Goal: Task Accomplishment & Management: Complete application form

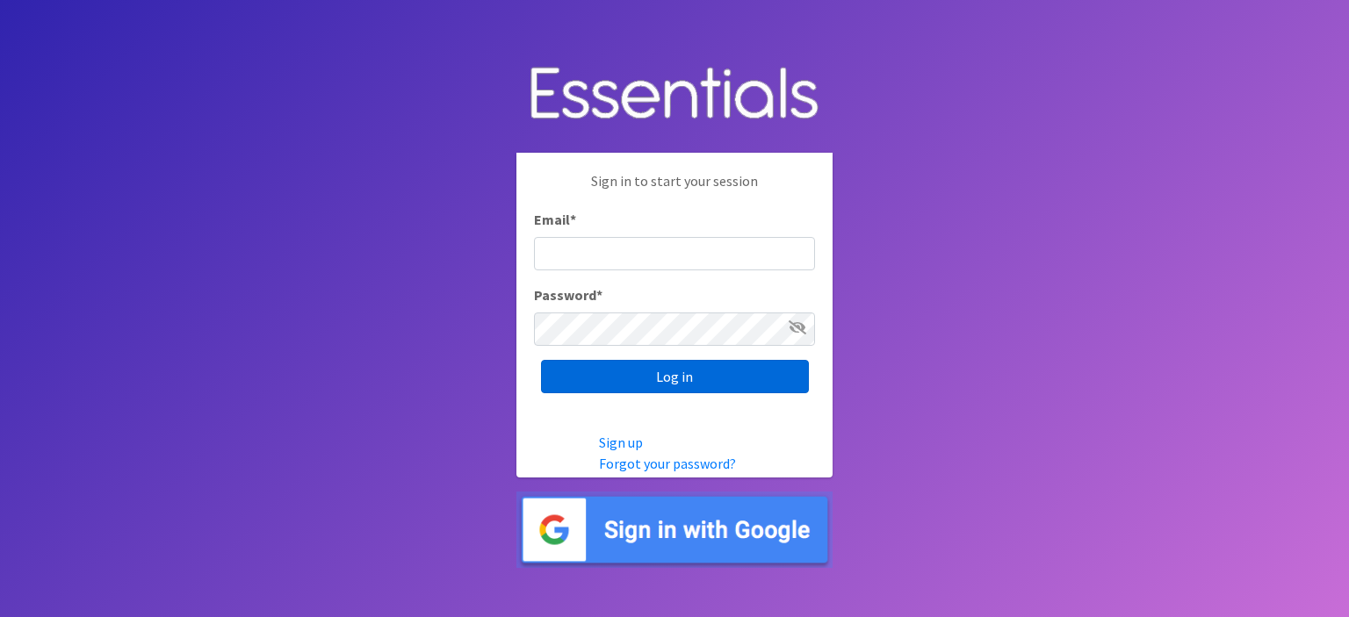
type input "[EMAIL_ADDRESS][DOMAIN_NAME]"
click at [667, 361] on input "Log in" at bounding box center [675, 376] width 268 height 33
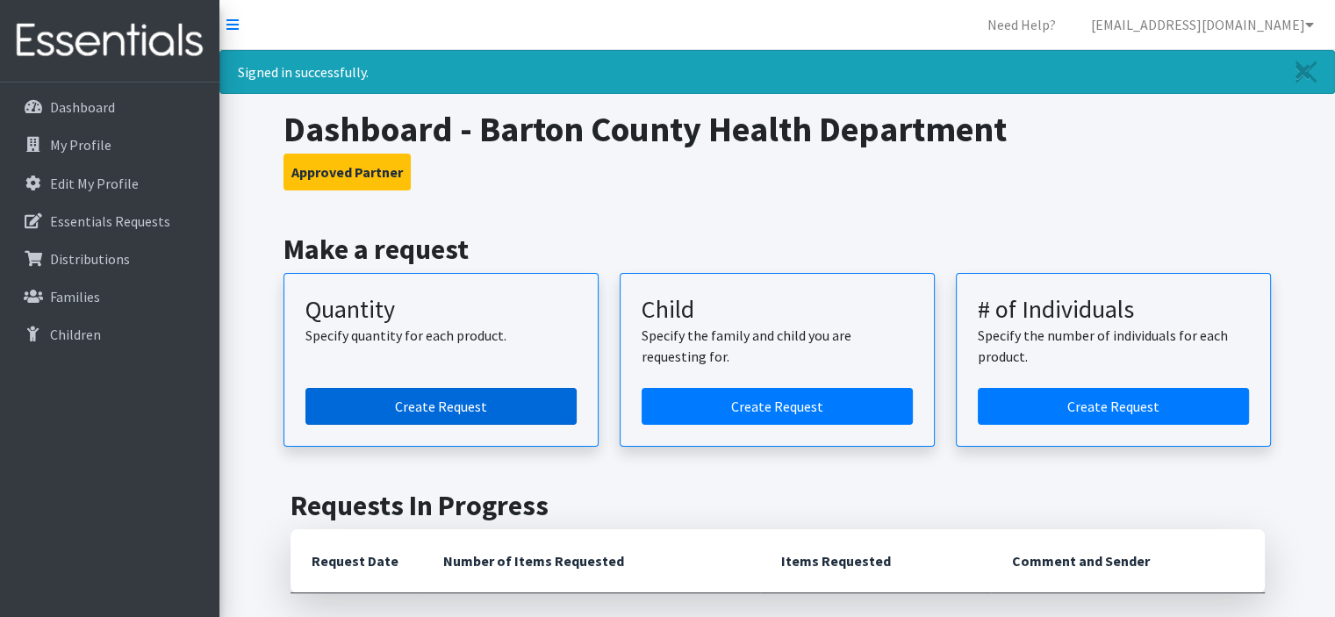
click at [526, 399] on link "Create Request" at bounding box center [441, 406] width 271 height 37
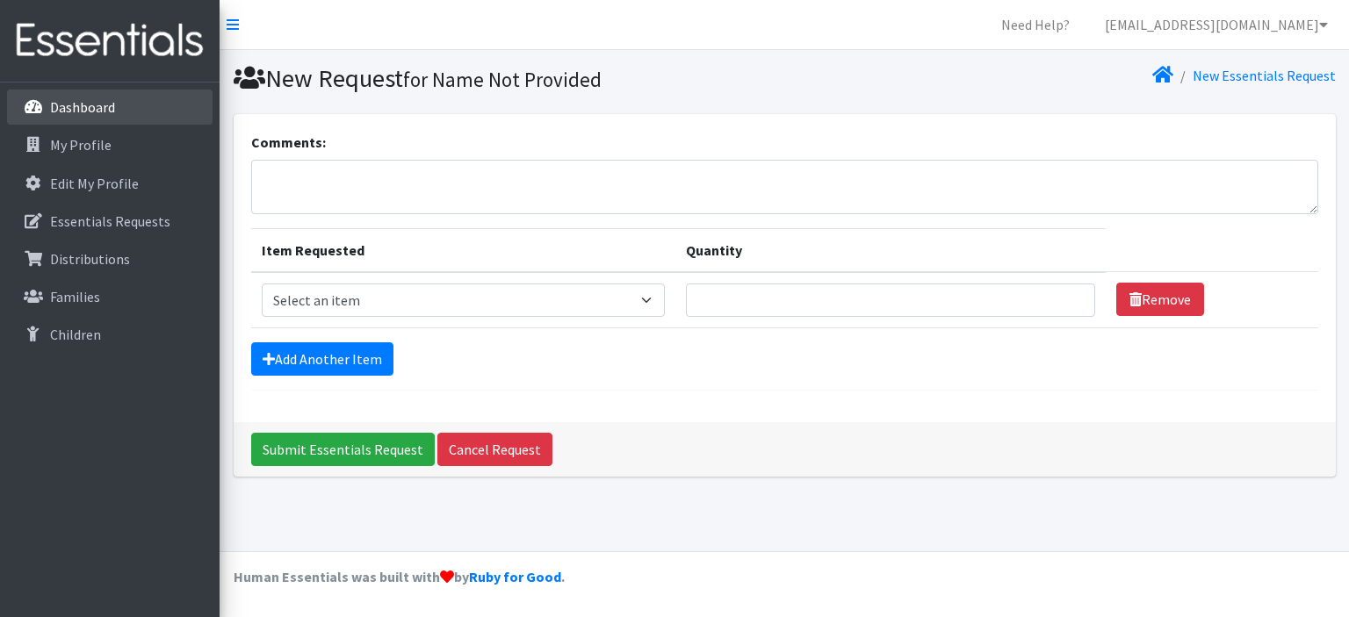
click at [114, 106] on link "Dashboard" at bounding box center [109, 107] width 205 height 35
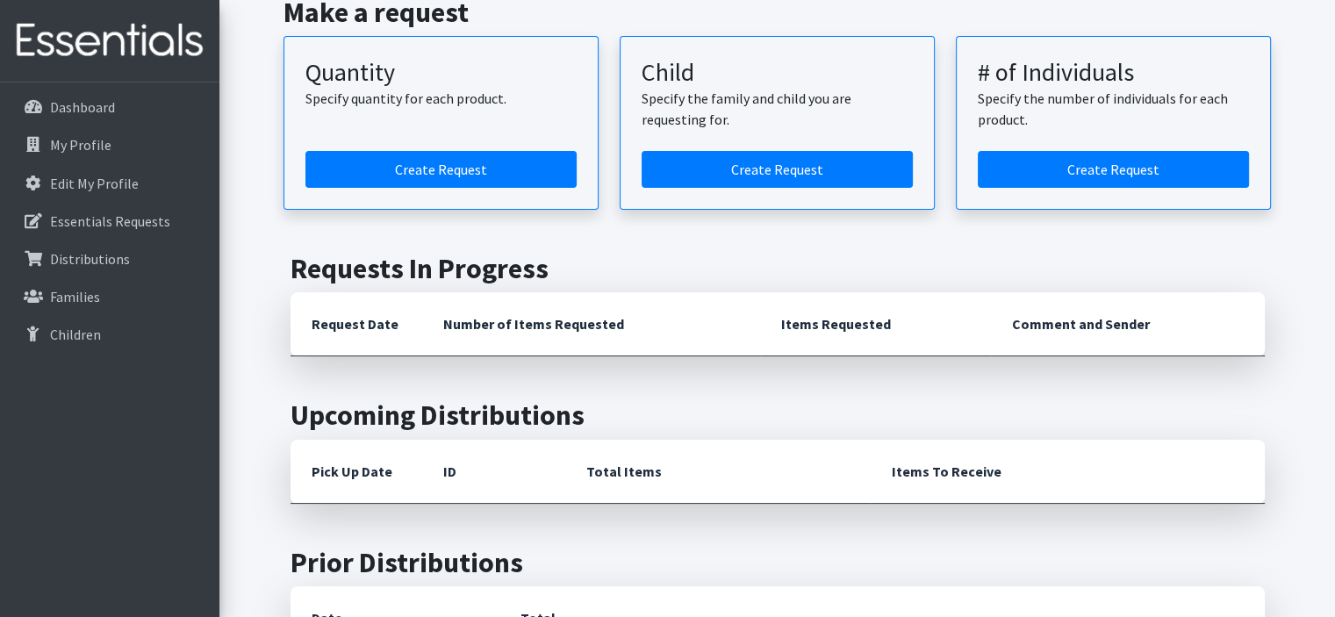
scroll to position [182, 0]
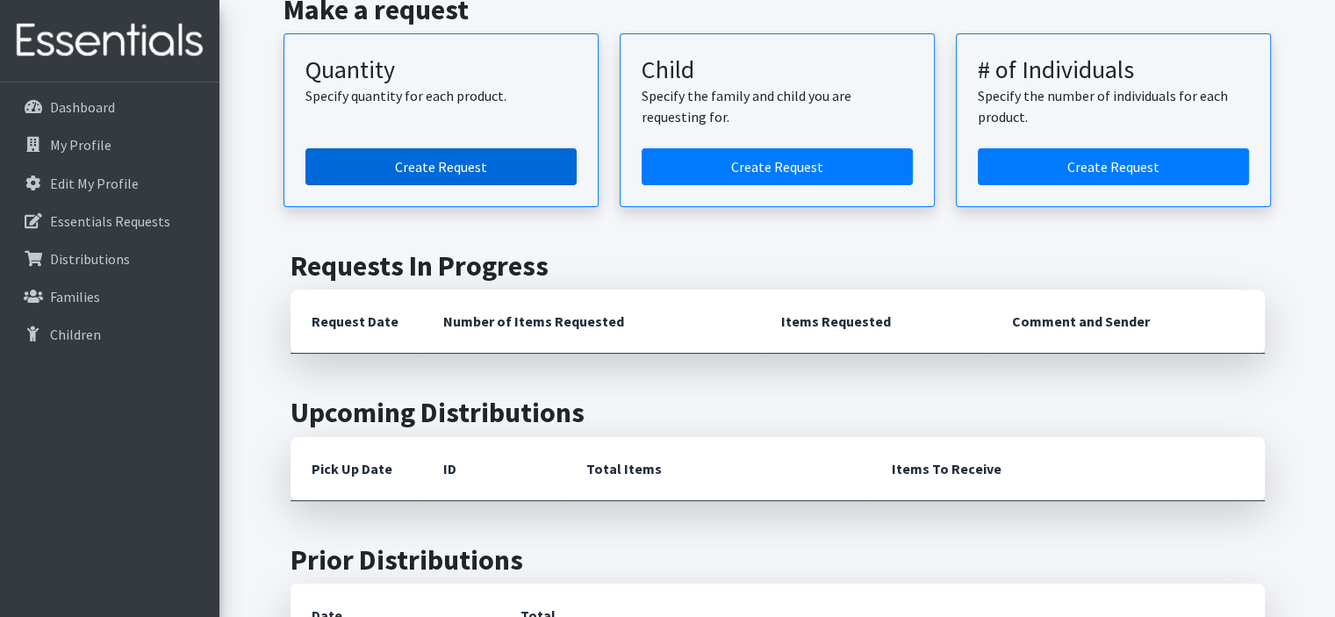
click at [436, 169] on link "Create Request" at bounding box center [441, 166] width 271 height 37
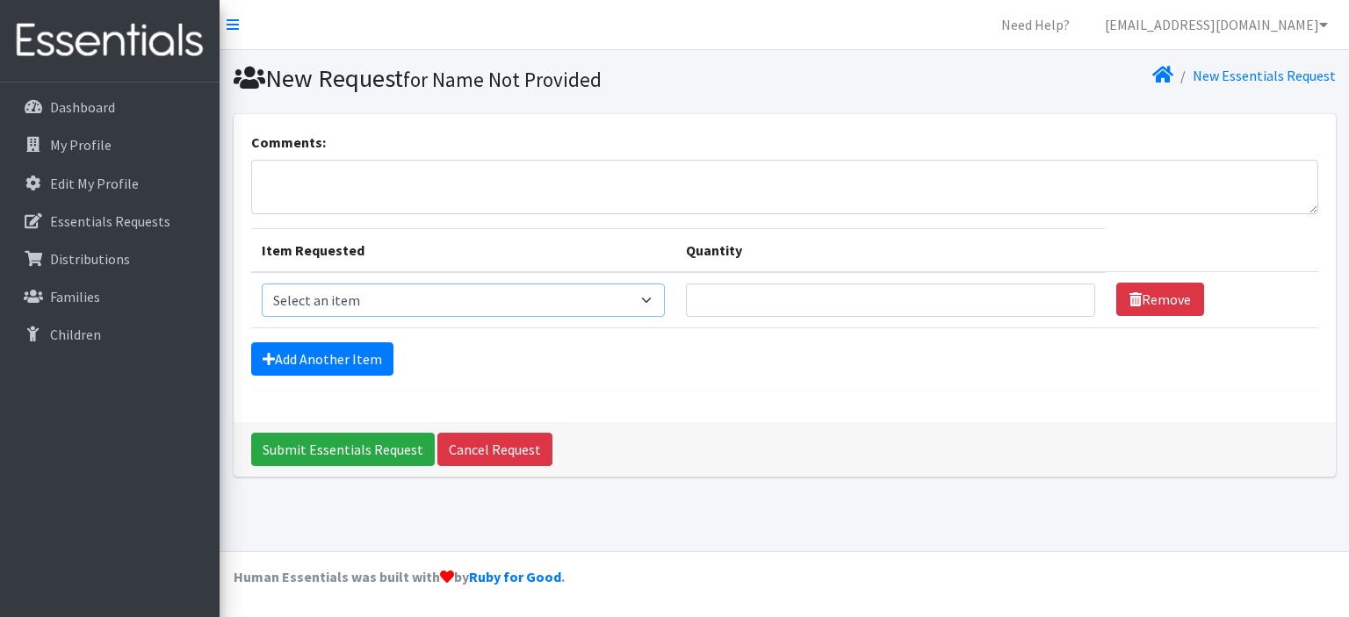
click at [488, 295] on select "Select an item C-Pull-Ups (5T-6T) C-Youth Briefs Md Child (Newborn) Child (Size…" at bounding box center [464, 300] width 404 height 33
select select "14435"
click at [262, 284] on select "Select an item C-Pull-Ups (5T-6T) C-Youth Briefs Md Child (Newborn) Child (Size…" at bounding box center [464, 300] width 404 height 33
click at [686, 306] on input "Quantity" at bounding box center [890, 300] width 409 height 33
type input "500"
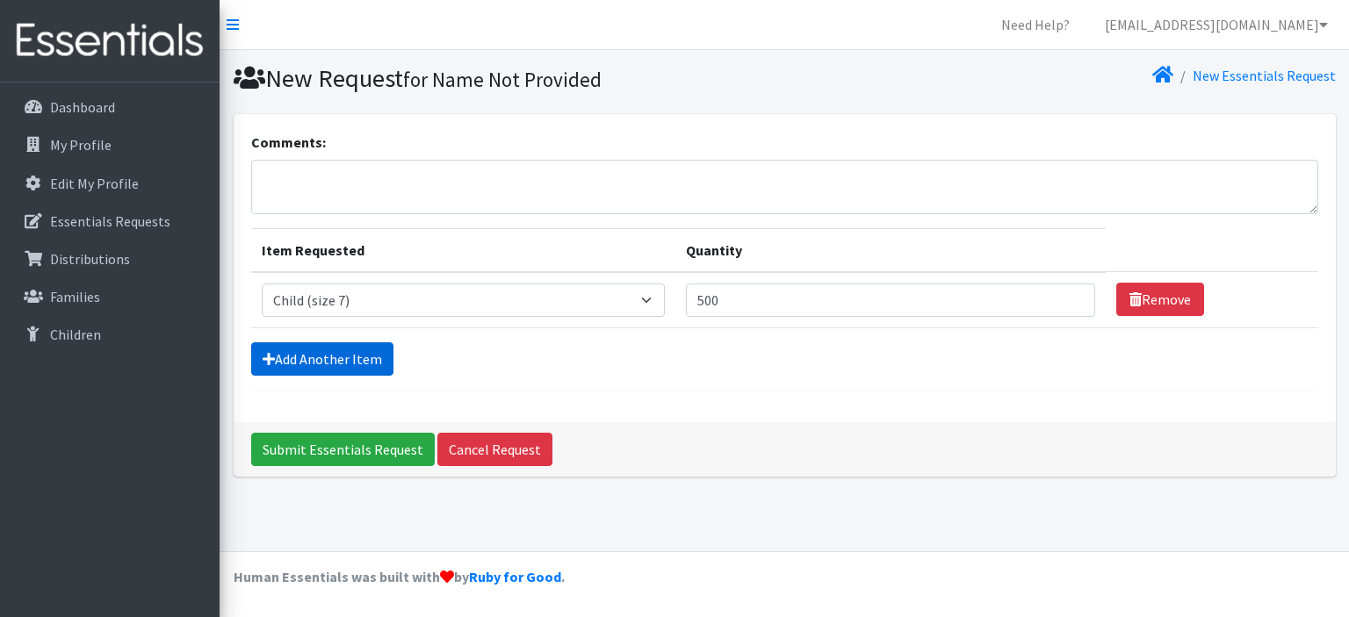
click at [304, 372] on link "Add Another Item" at bounding box center [322, 358] width 142 height 33
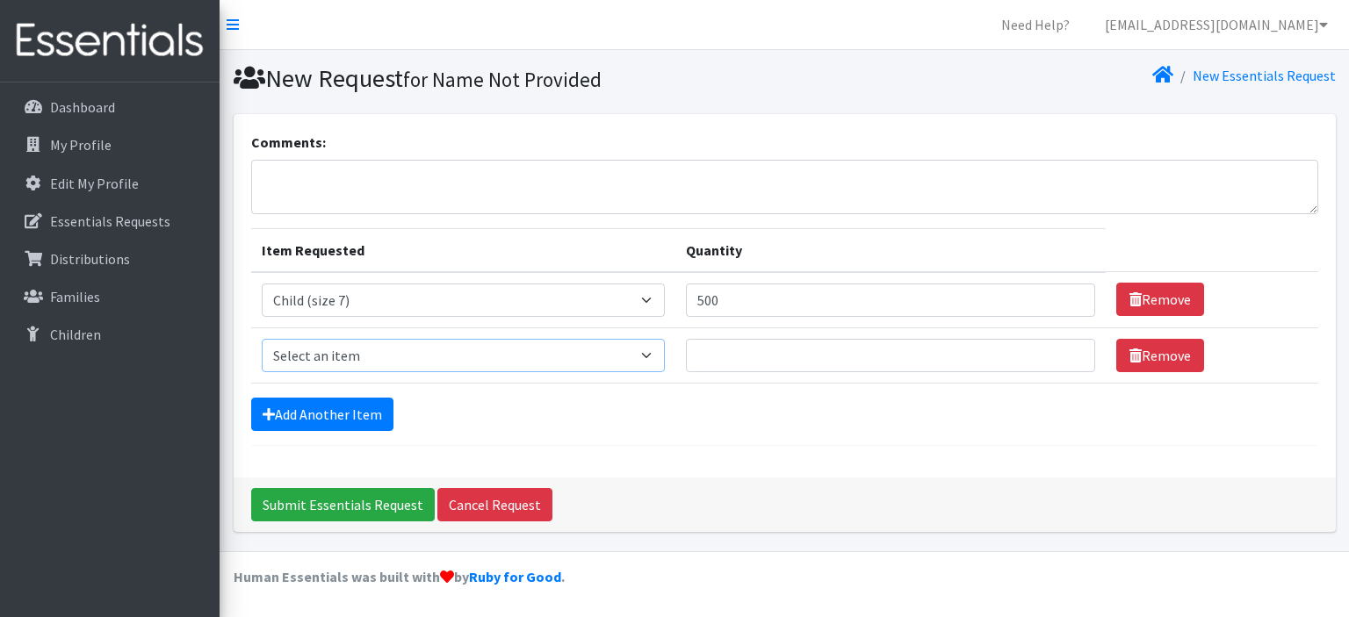
click at [326, 365] on select "Select an item C-Pull-Ups (5T-6T) C-Youth Briefs Md Child (Newborn) Child (Size…" at bounding box center [464, 355] width 404 height 33
click at [327, 357] on select "Select an item C-Pull-Ups (5T-6T) C-Youth Briefs Md Child (Newborn) Child (Size…" at bounding box center [464, 355] width 404 height 33
click at [362, 347] on select "Select an item C-Pull-Ups (5T-6T) C-Youth Briefs Md Child (Newborn) Child (Size…" at bounding box center [464, 355] width 404 height 33
select select "3068"
click at [262, 339] on select "Select an item C-Pull-Ups (5T-6T) C-Youth Briefs Md Child (Newborn) Child (Size…" at bounding box center [464, 355] width 404 height 33
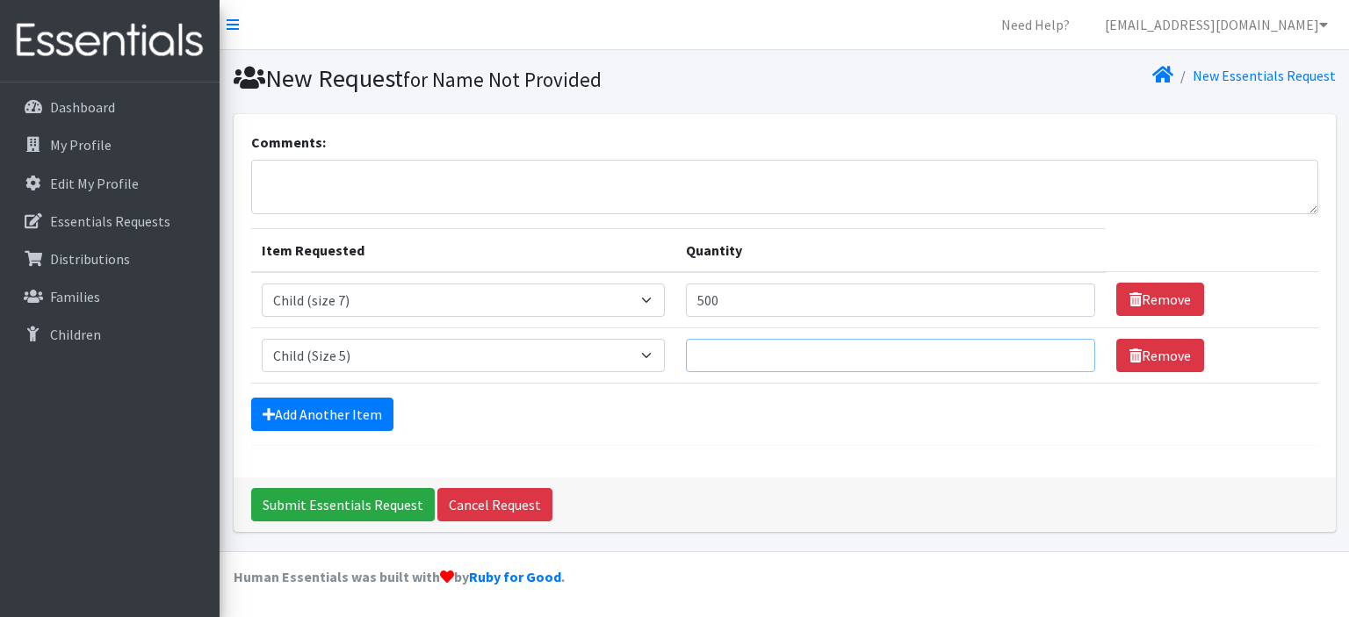
click at [686, 357] on input "Quantity" at bounding box center [890, 355] width 409 height 33
type input "2500"
click at [323, 415] on link "Add Another Item" at bounding box center [322, 414] width 142 height 33
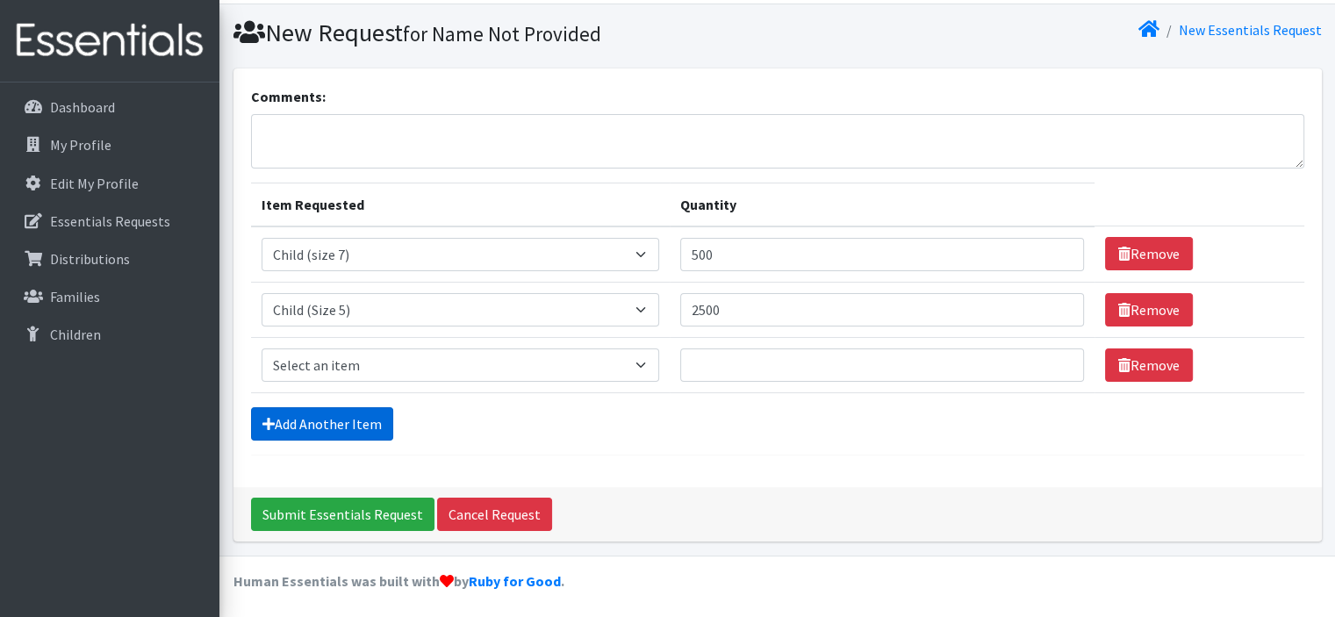
scroll to position [47, 0]
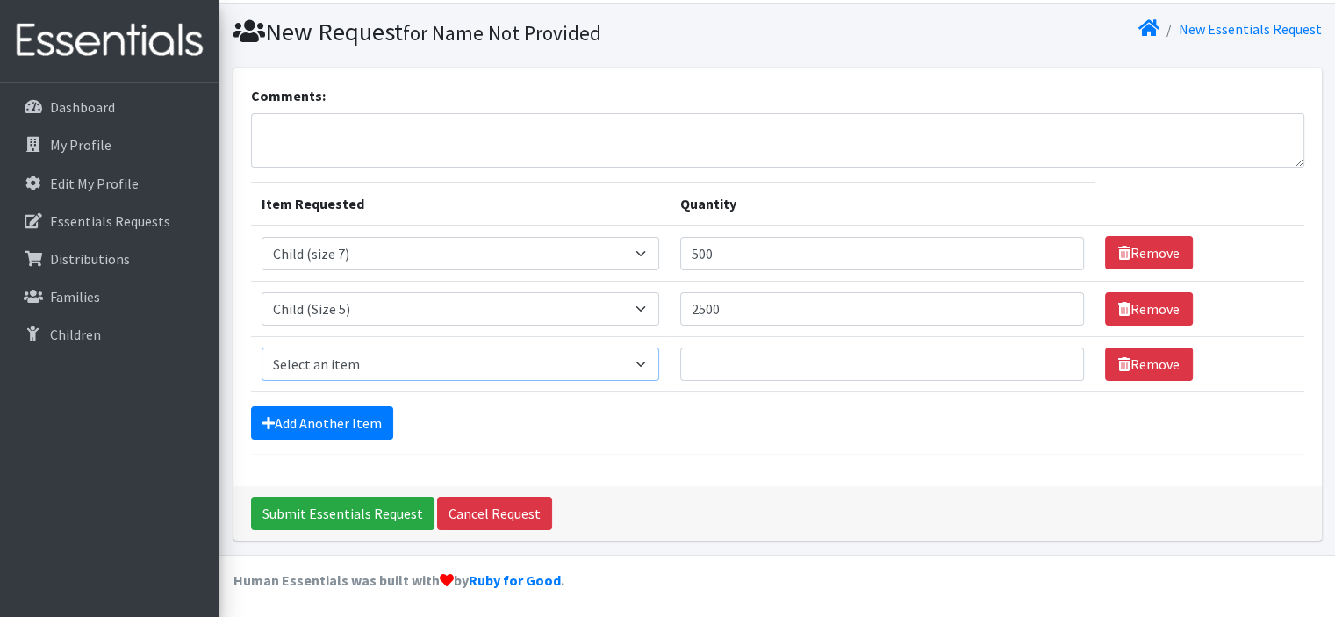
click at [320, 364] on select "Select an item C-Pull-Ups (5T-6T) C-Youth Briefs Md Child (Newborn) Child (Size…" at bounding box center [461, 364] width 399 height 33
select select "3070"
click at [262, 348] on select "Select an item C-Pull-Ups (5T-6T) C-Youth Briefs Md Child (Newborn) Child (Size…" at bounding box center [461, 364] width 399 height 33
click at [680, 366] on input "Quantity" at bounding box center [881, 364] width 403 height 33
type input "2500"
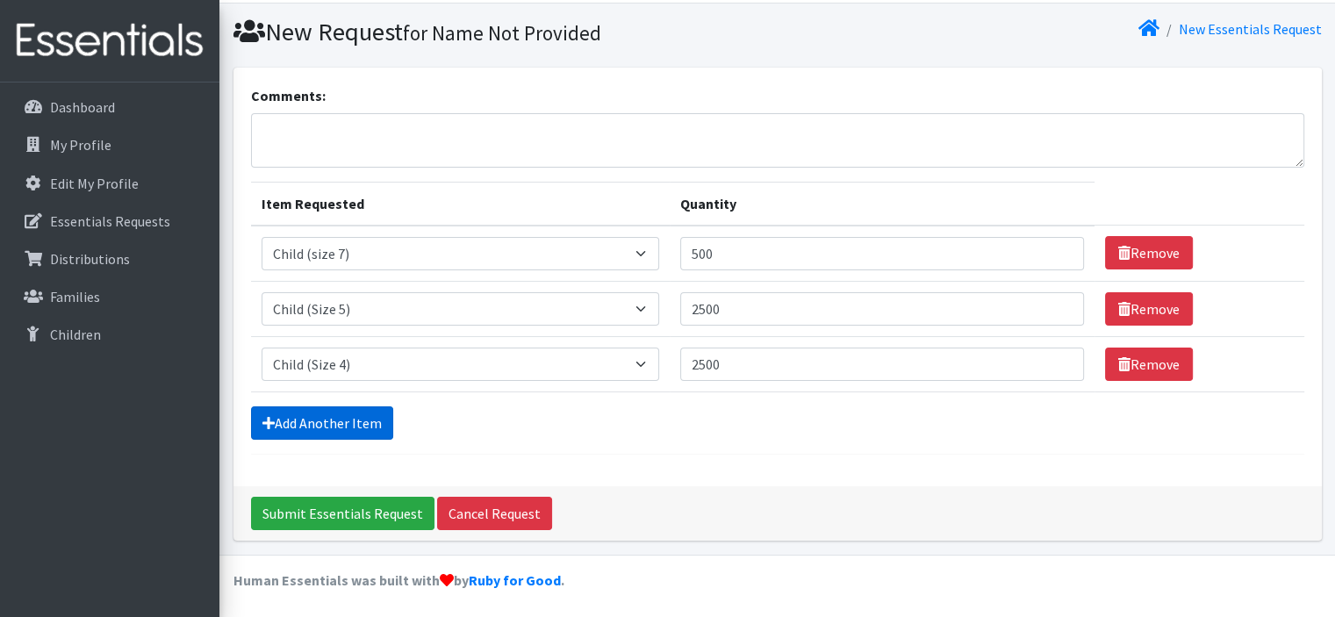
click at [281, 423] on link "Add Another Item" at bounding box center [322, 423] width 142 height 33
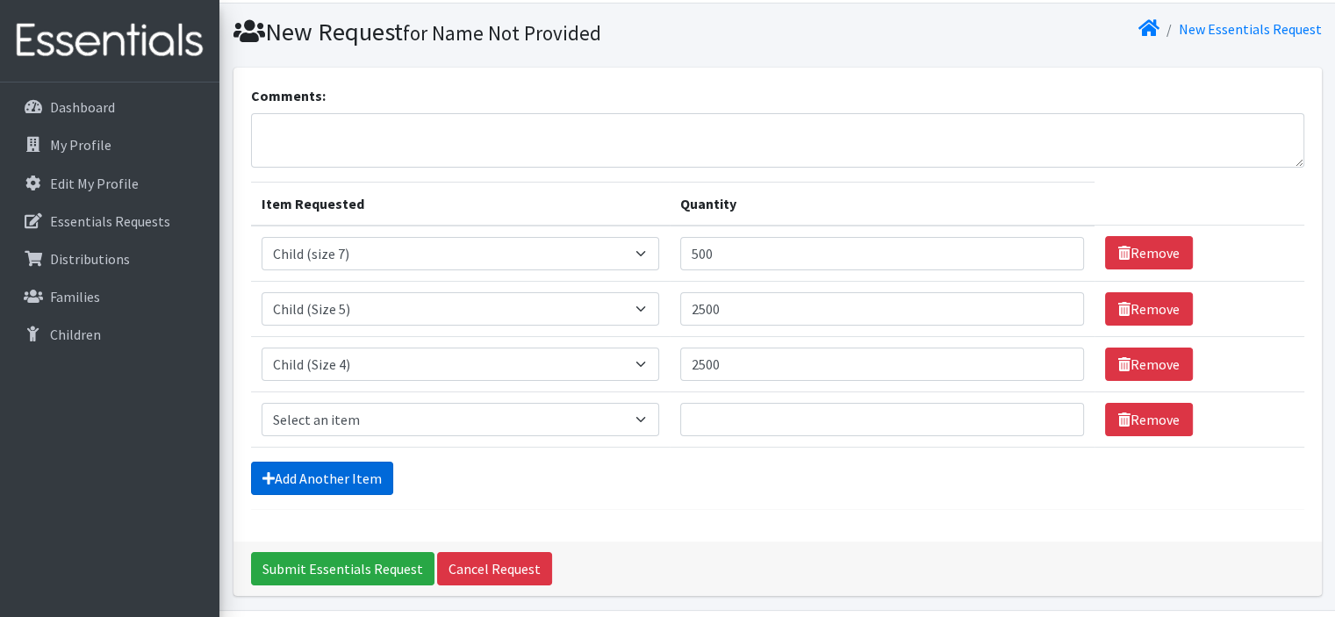
scroll to position [102, 0]
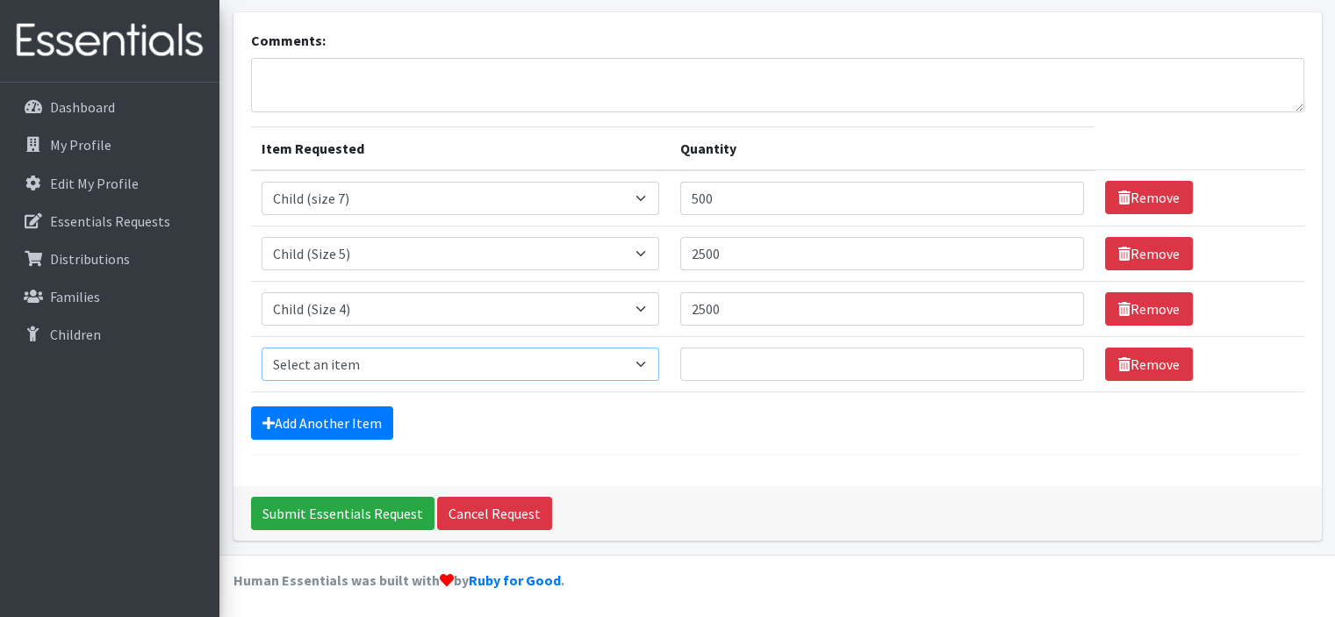
click at [312, 356] on select "Select an item C-Pull-Ups (5T-6T) C-Youth Briefs Md Child (Newborn) Child (Size…" at bounding box center [461, 364] width 399 height 33
select select "3067"
click at [262, 348] on select "Select an item C-Pull-Ups (5T-6T) C-Youth Briefs Md Child (Newborn) Child (Size…" at bounding box center [461, 364] width 399 height 33
click at [680, 368] on input "Quantity" at bounding box center [881, 364] width 403 height 33
type input "2500"
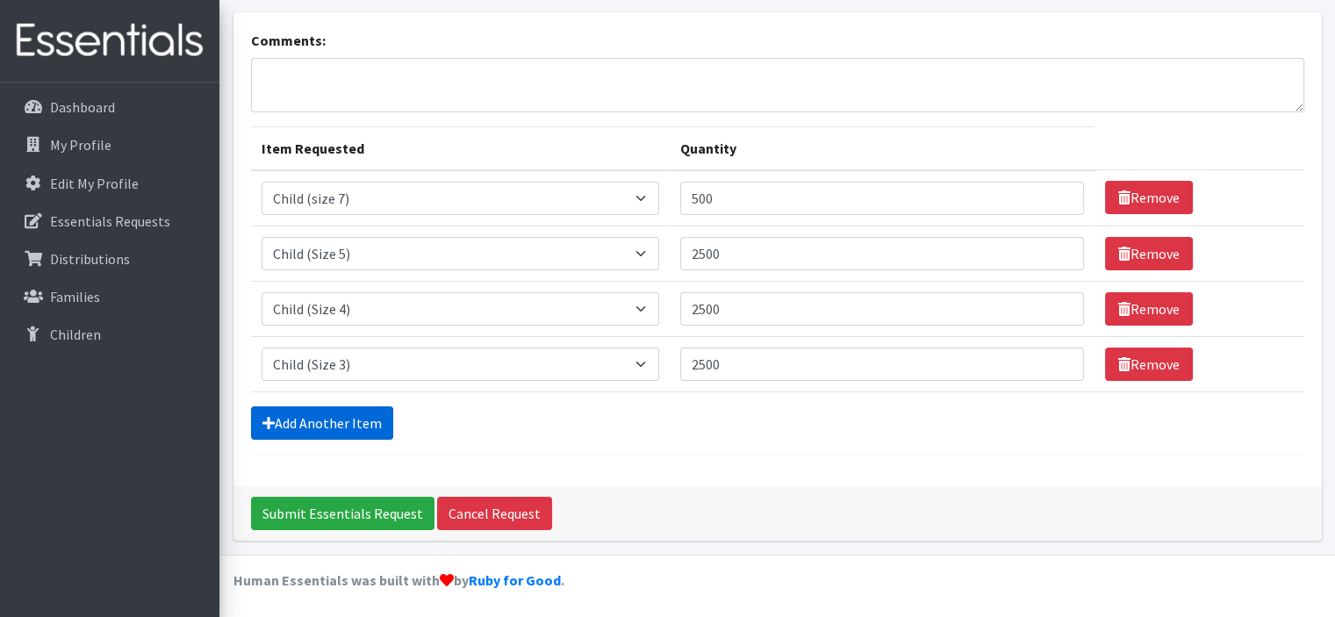
click at [356, 433] on link "Add Another Item" at bounding box center [322, 423] width 142 height 33
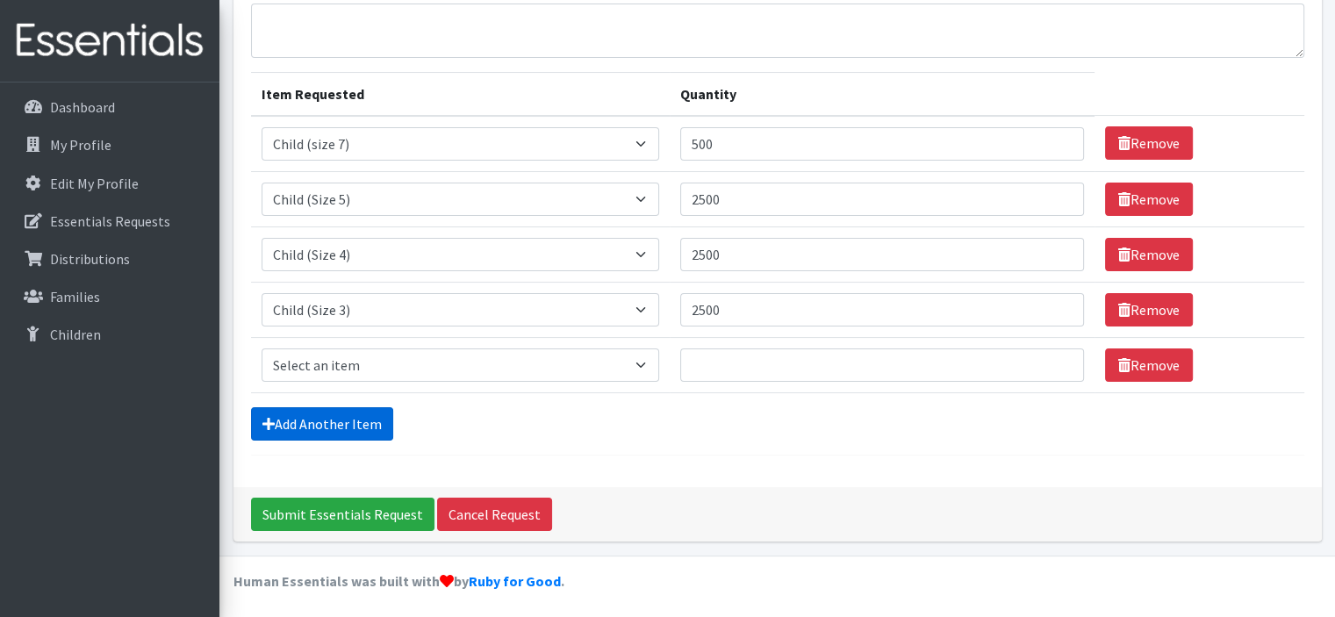
scroll to position [157, 0]
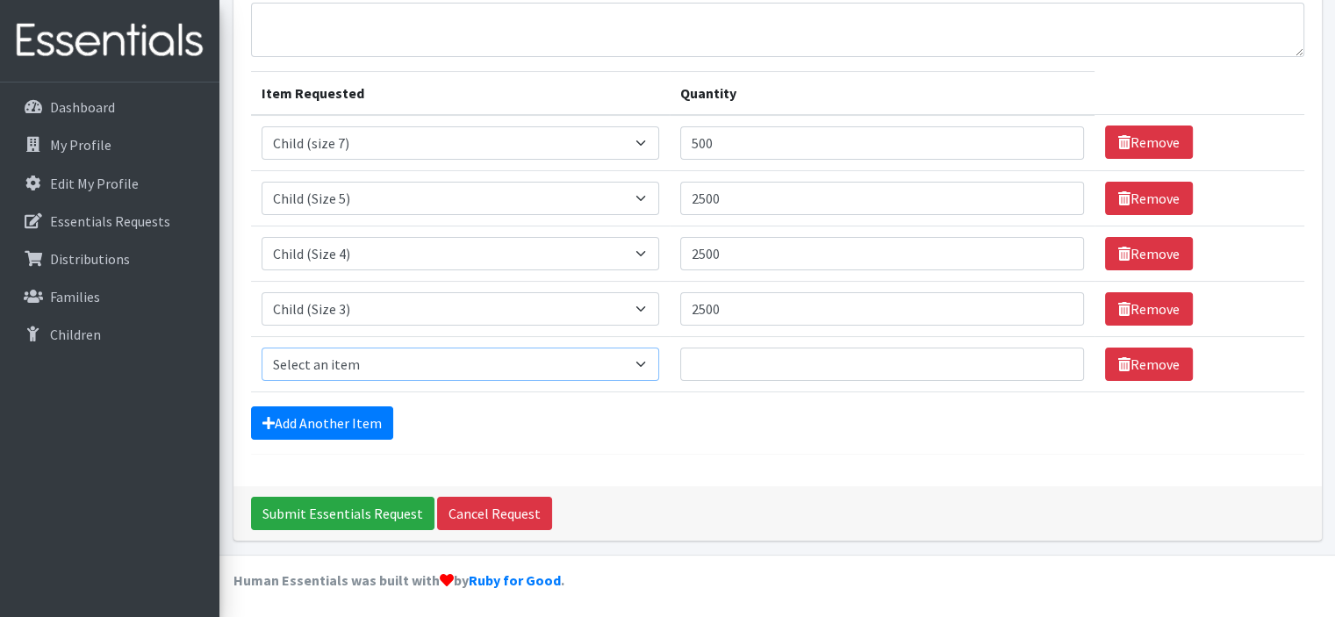
click at [342, 350] on select "Select an item C-Pull-Ups (5T-6T) C-Youth Briefs Md Child (Newborn) Child (Size…" at bounding box center [461, 364] width 399 height 33
select select "3065"
click at [262, 348] on select "Select an item C-Pull-Ups (5T-6T) C-Youth Briefs Md Child (Newborn) Child (Size…" at bounding box center [461, 364] width 399 height 33
click at [680, 364] on input "Quantity" at bounding box center [881, 364] width 403 height 33
type input "25"
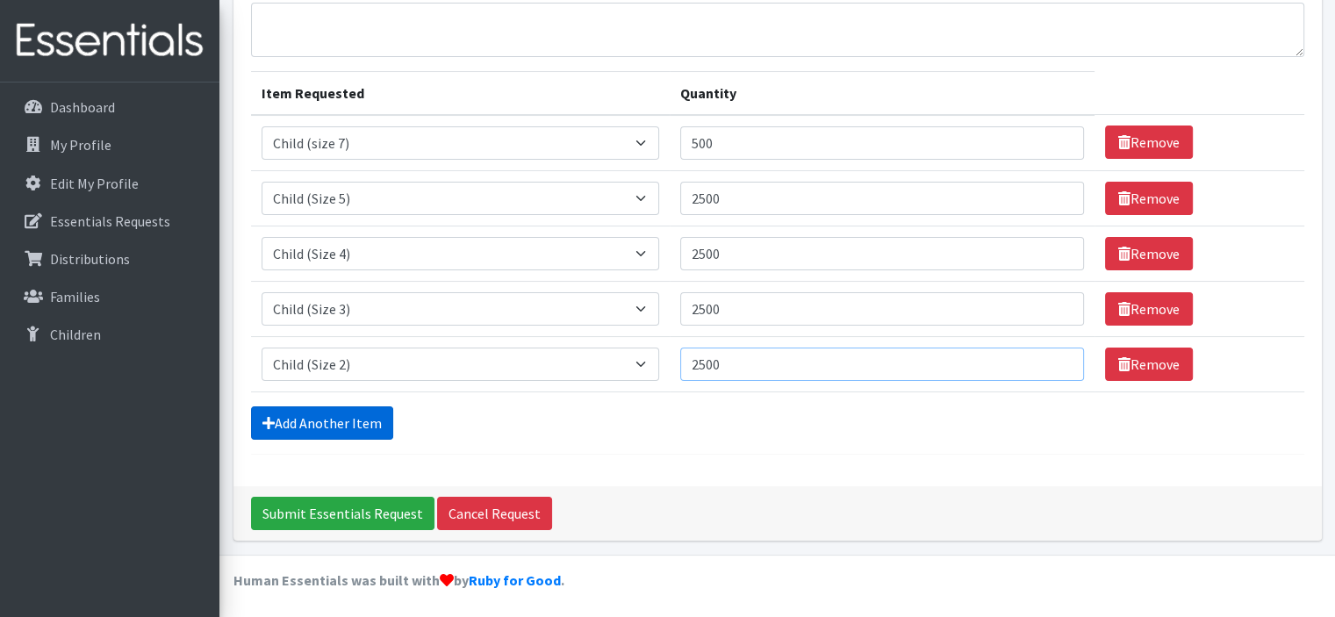
type input "2500"
click at [296, 410] on link "Add Another Item" at bounding box center [322, 423] width 142 height 33
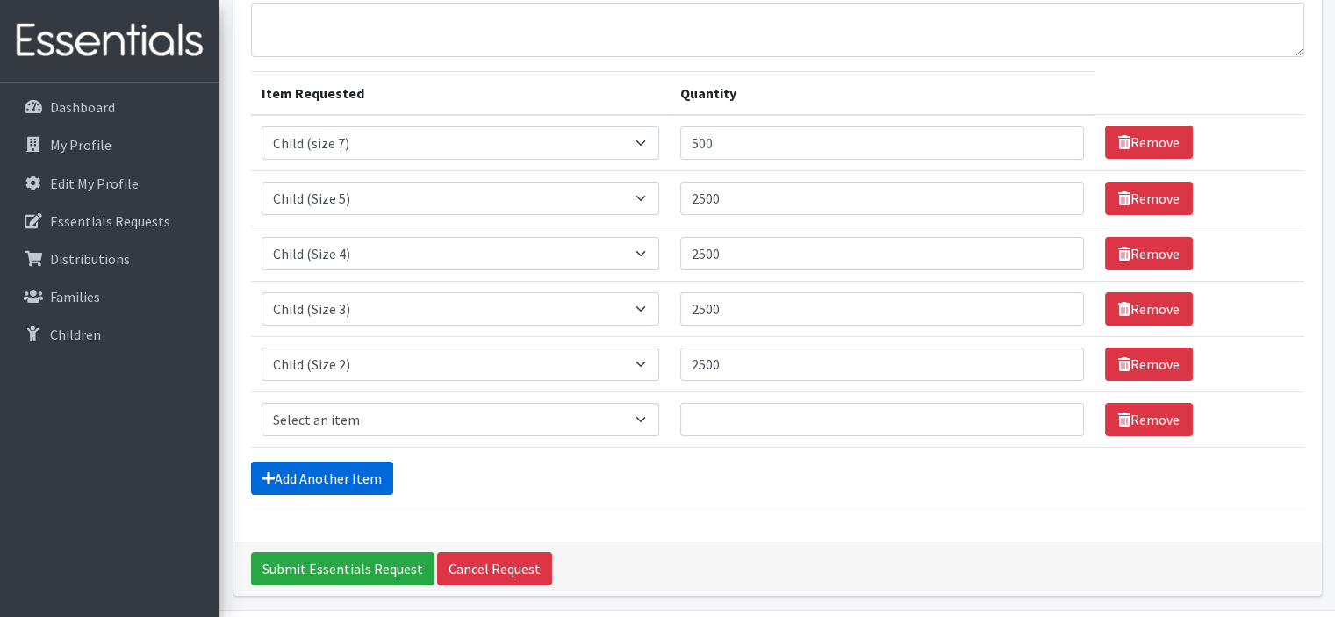
scroll to position [212, 0]
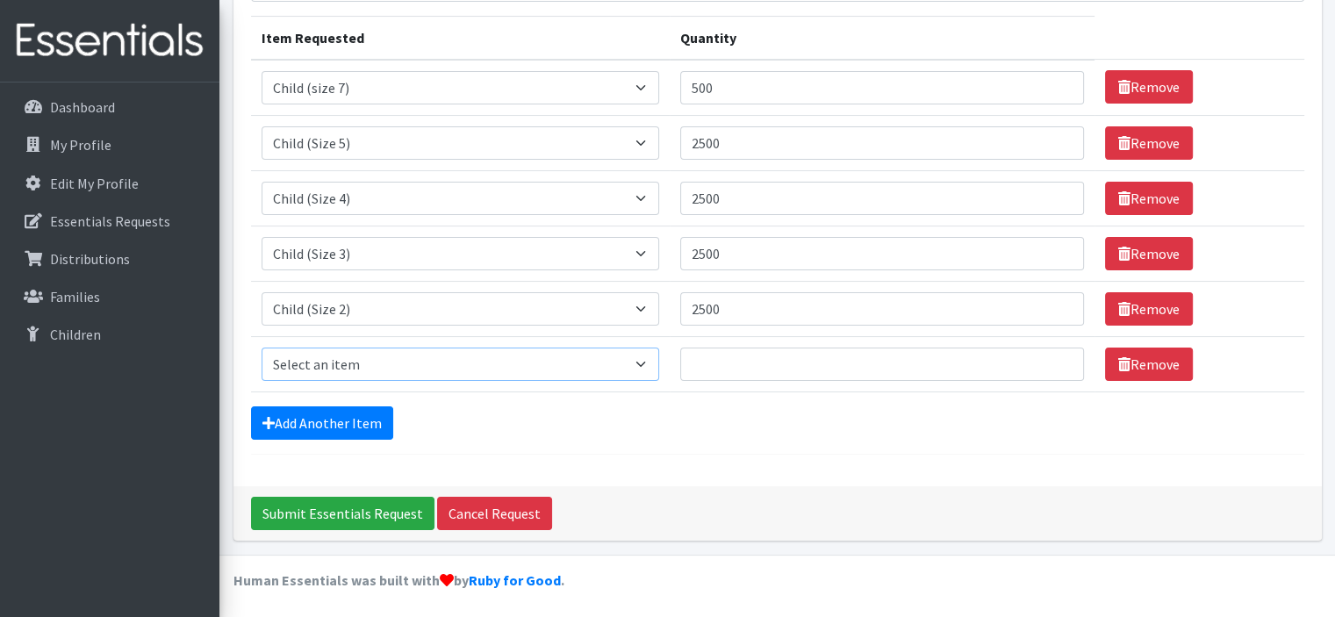
click at [344, 356] on select "Select an item C-Pull-Ups (5T-6T) C-Youth Briefs Md Child (Newborn) Child (Size…" at bounding box center [461, 364] width 399 height 33
select select "3063"
click at [262, 348] on select "Select an item C-Pull-Ups (5T-6T) C-Youth Briefs Md Child (Newborn) Child (Size…" at bounding box center [461, 364] width 399 height 33
click at [680, 360] on input "Quantity" at bounding box center [881, 364] width 403 height 33
type input "2500"
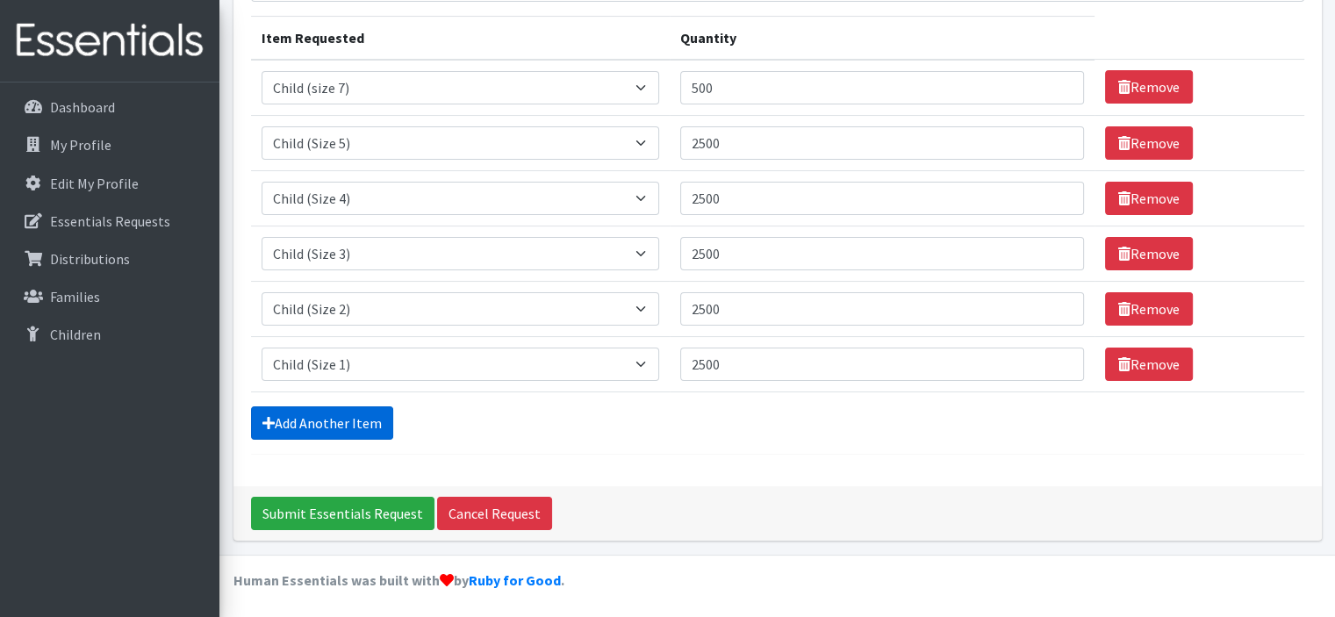
click at [318, 422] on link "Add Another Item" at bounding box center [322, 423] width 142 height 33
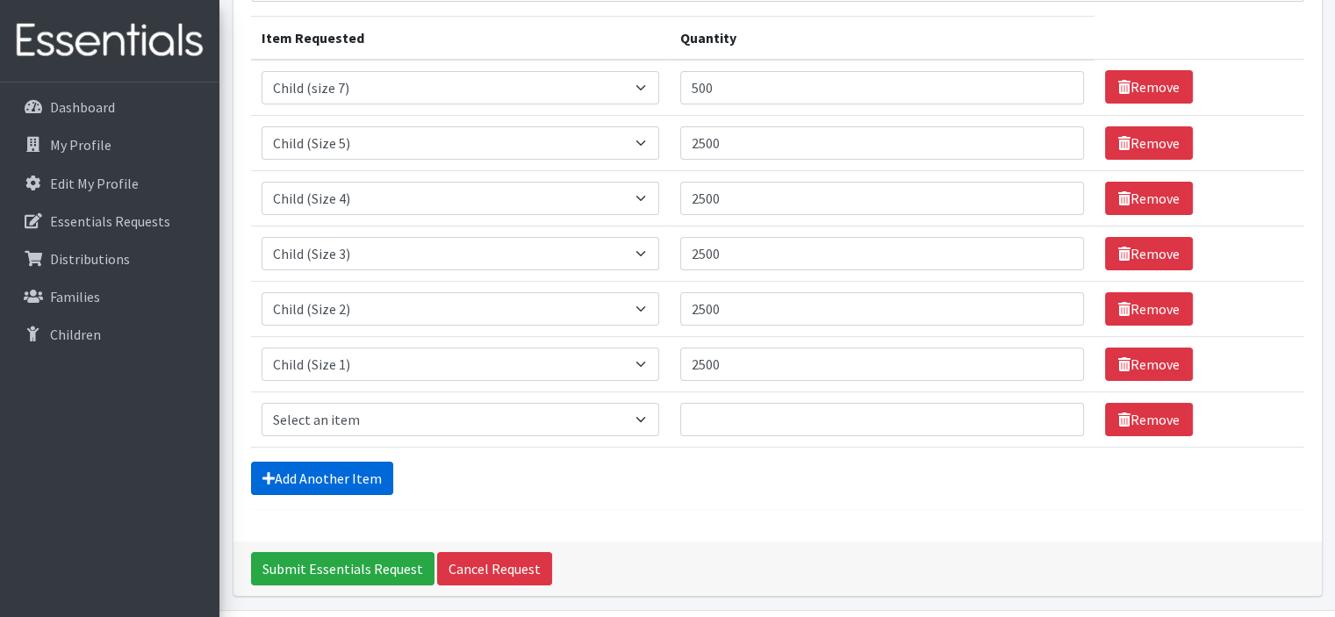
scroll to position [267, 0]
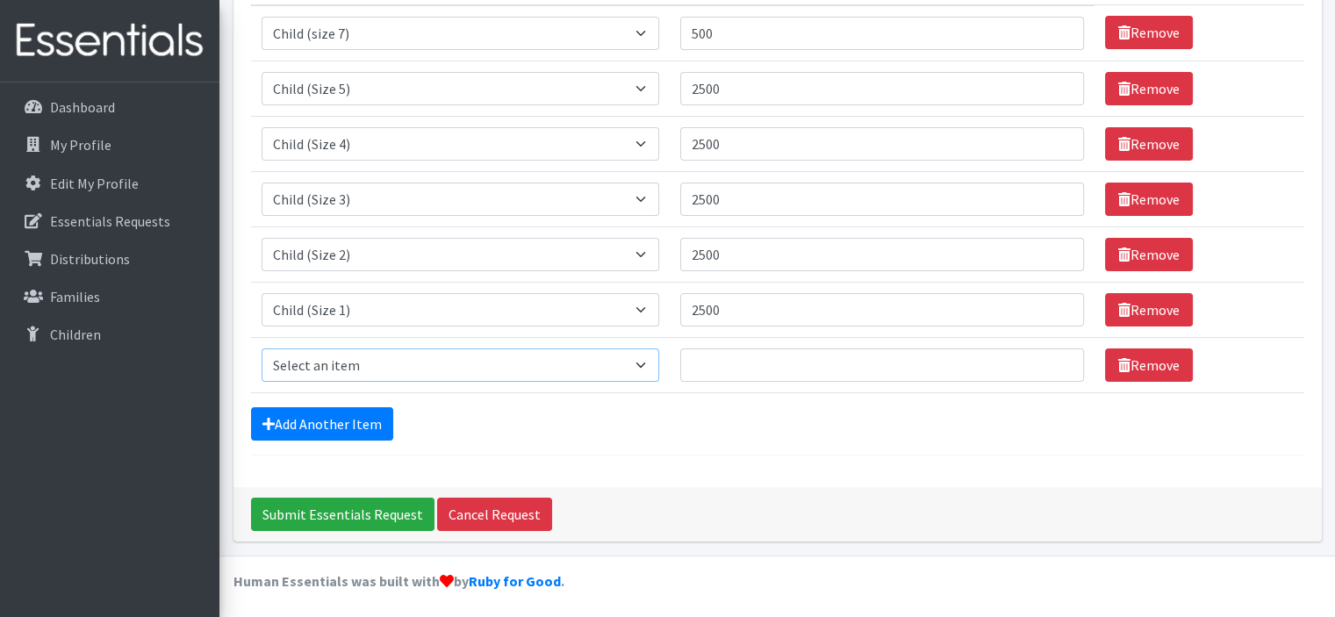
click at [334, 355] on select "Select an item C-Pull-Ups (5T-6T) C-Youth Briefs Md Child (Newborn) Child (Size…" at bounding box center [461, 365] width 399 height 33
select select "15595"
click at [262, 349] on select "Select an item C-Pull-Ups (5T-6T) C-Youth Briefs Md Child (Newborn) Child (Size…" at bounding box center [461, 365] width 399 height 33
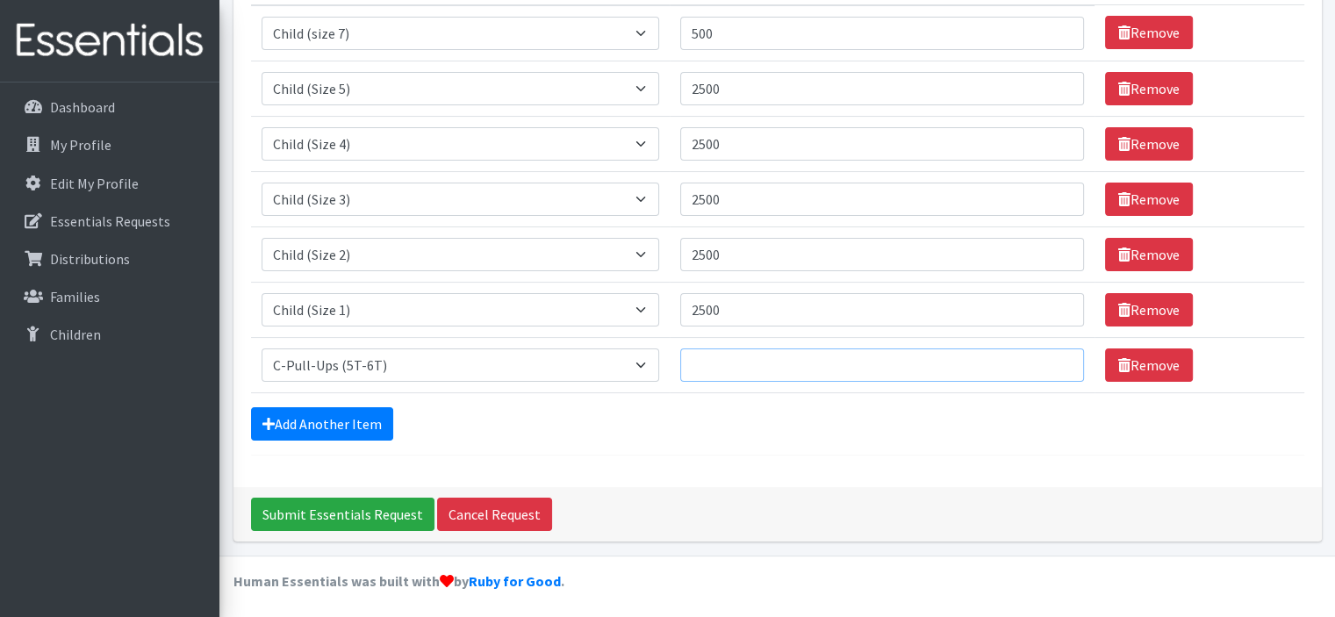
click at [680, 356] on input "Quantity" at bounding box center [881, 365] width 403 height 33
type input "2000"
click at [340, 414] on link "Add Another Item" at bounding box center [322, 423] width 142 height 33
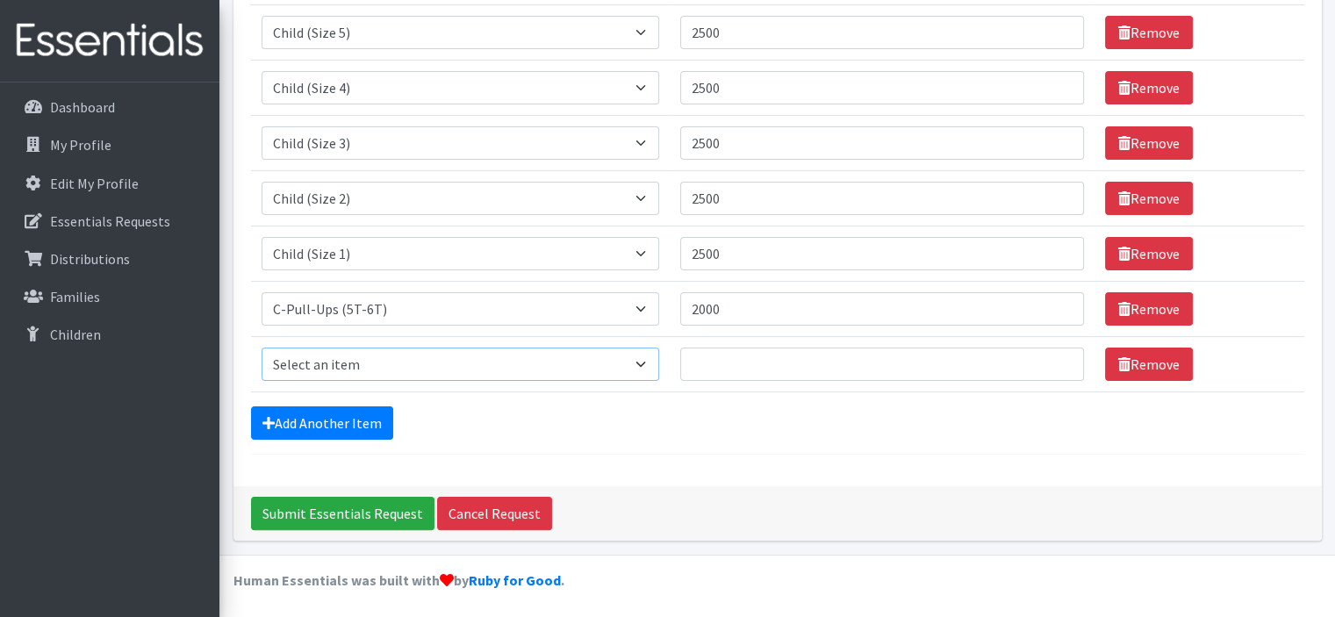
click at [384, 369] on select "Select an item C-Pull-Ups (5T-6T) C-Youth Briefs Md Child (Newborn) Child (Size…" at bounding box center [461, 364] width 399 height 33
select select "3061"
click at [262, 348] on select "Select an item C-Pull-Ups (5T-6T) C-Youth Briefs Md Child (Newborn) Child (Size…" at bounding box center [461, 364] width 399 height 33
click at [680, 366] on input "Quantity" at bounding box center [881, 364] width 403 height 33
type input "2"
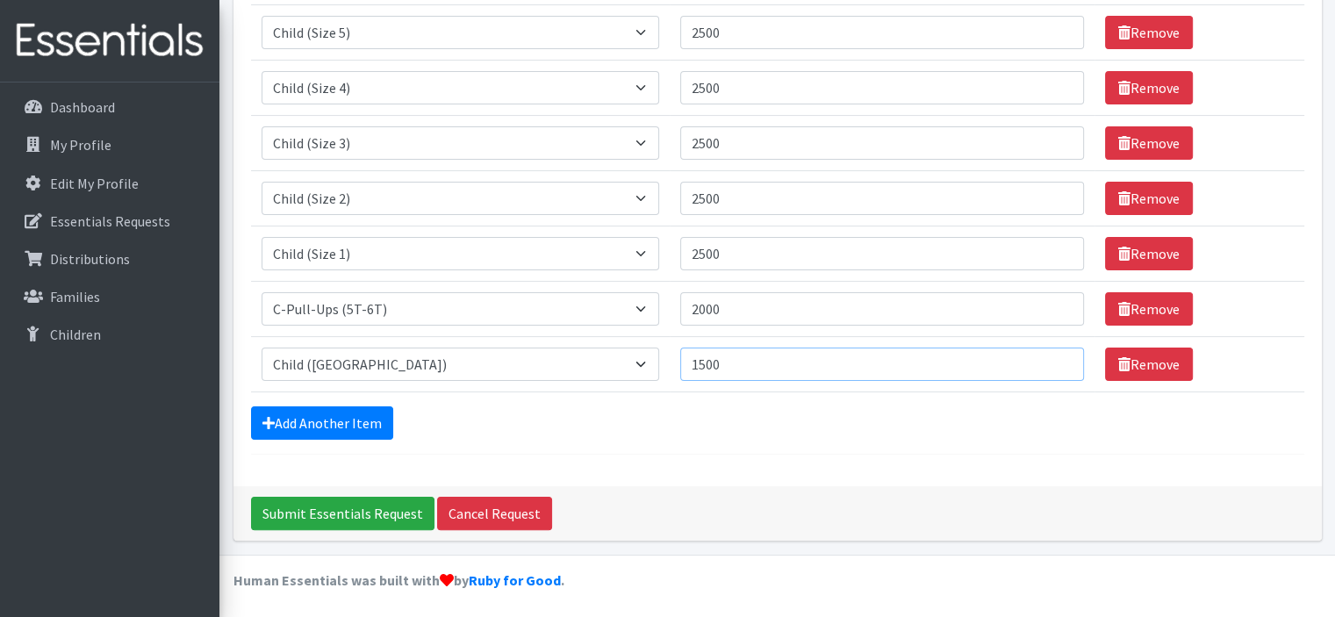
type input "1500"
click at [680, 254] on input "2500" at bounding box center [881, 253] width 403 height 33
type input "2"
type input "3000"
click at [680, 204] on input "2500" at bounding box center [881, 198] width 403 height 33
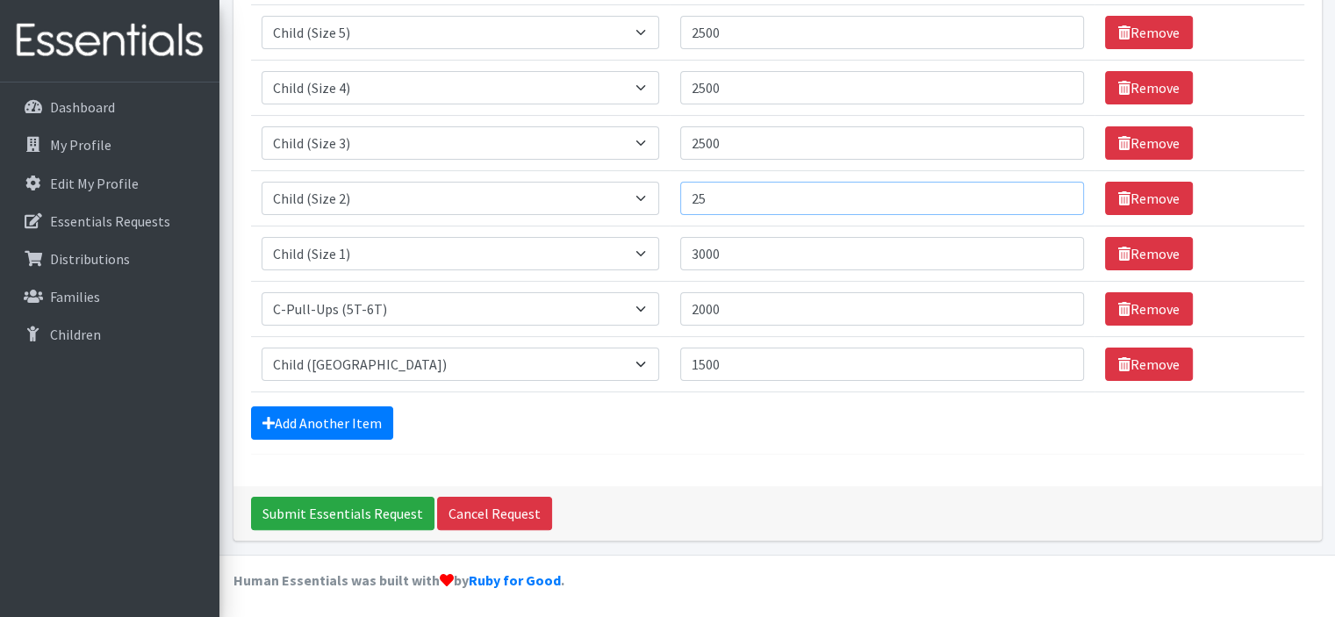
type input "2"
type input "3000"
click at [680, 140] on input "2500" at bounding box center [881, 142] width 403 height 33
type input "2"
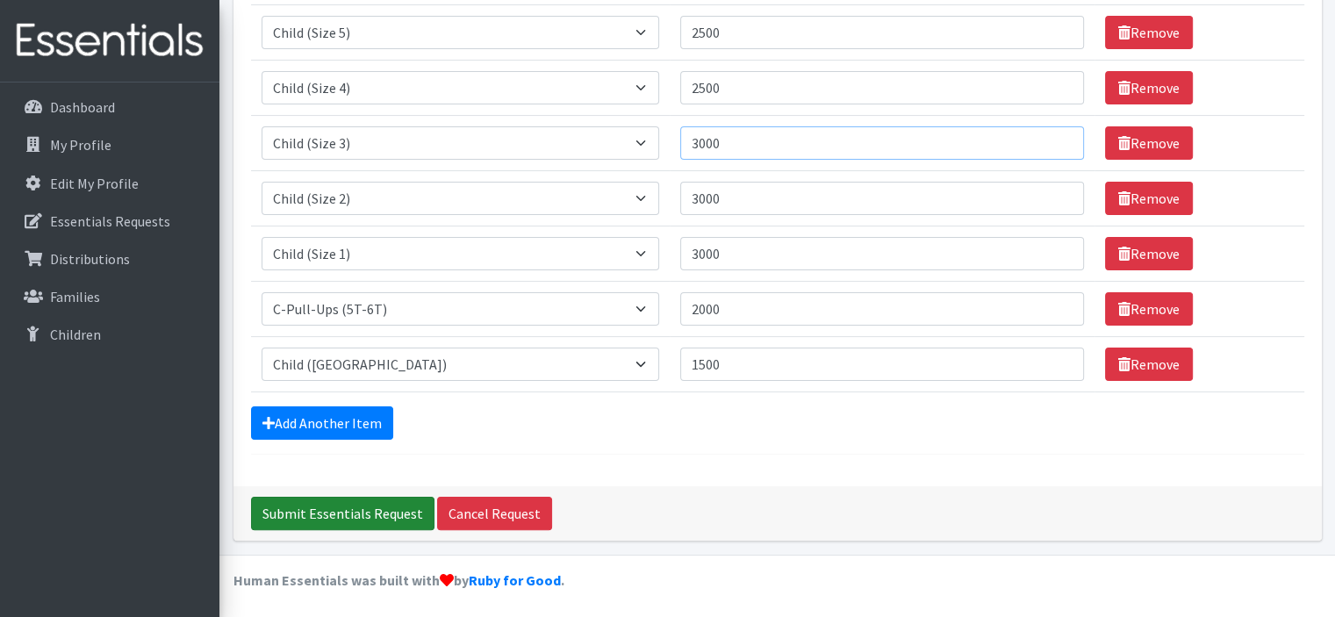
type input "3000"
click at [341, 503] on input "Submit Essentials Request" at bounding box center [343, 513] width 184 height 33
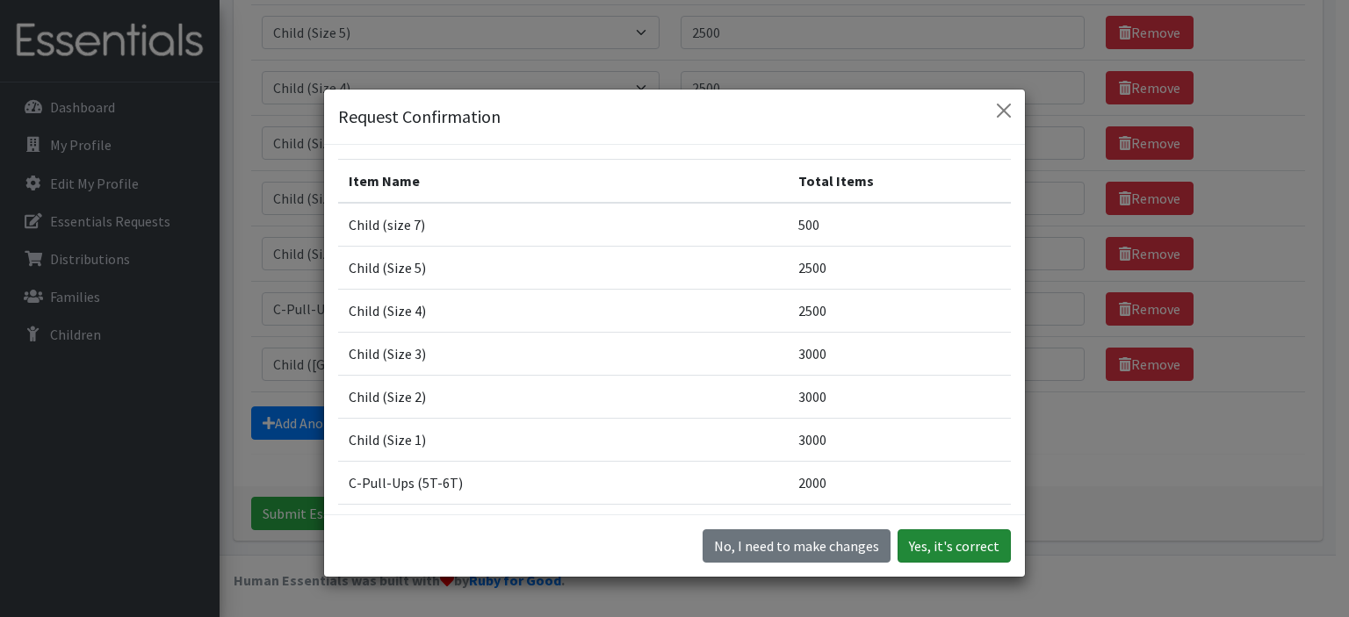
click at [923, 540] on button "Yes, it's correct" at bounding box center [953, 545] width 113 height 33
